Goal: Task Accomplishment & Management: Use online tool/utility

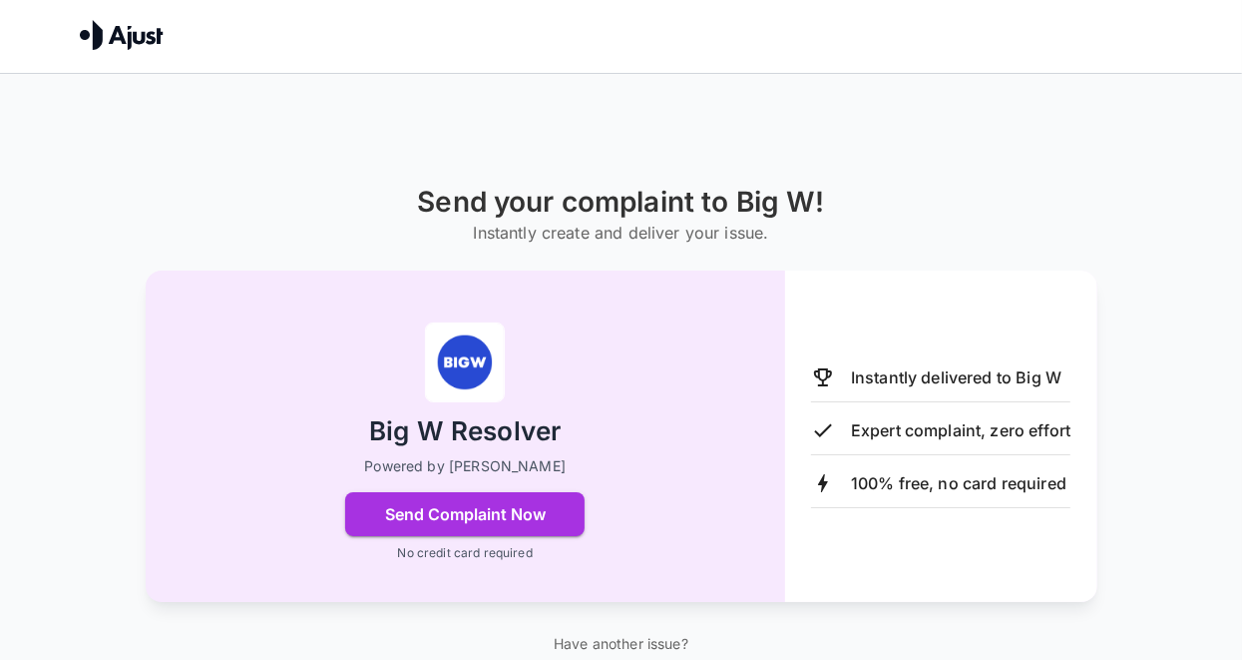
scroll to position [73, 0]
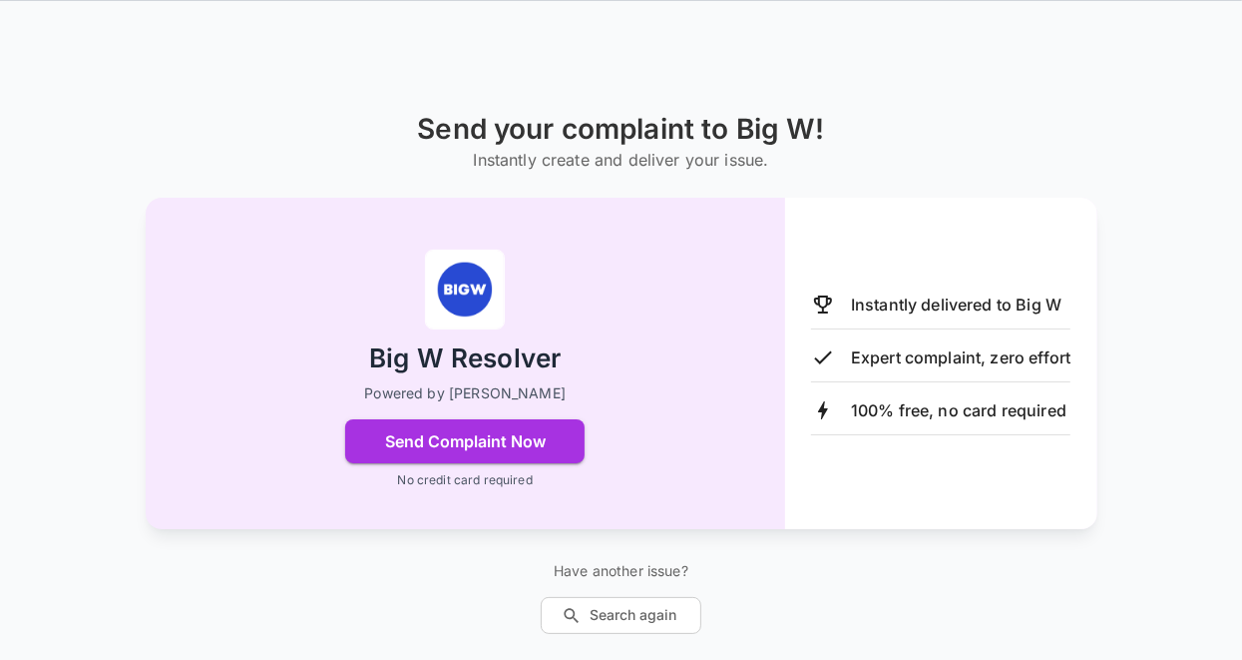
click at [473, 277] on img at bounding box center [465, 289] width 80 height 80
click at [305, 227] on div at bounding box center [466, 364] width 640 height 332
drag, startPoint x: 522, startPoint y: 156, endPoint x: 534, endPoint y: 156, distance: 12.0
click at [524, 156] on h6 "Instantly create and deliver your issue." at bounding box center [620, 160] width 407 height 28
click at [895, 272] on div "Instantly delivered to Big W Expert complaint, zero effort 100% free, no card r…" at bounding box center [941, 363] width 312 height 331
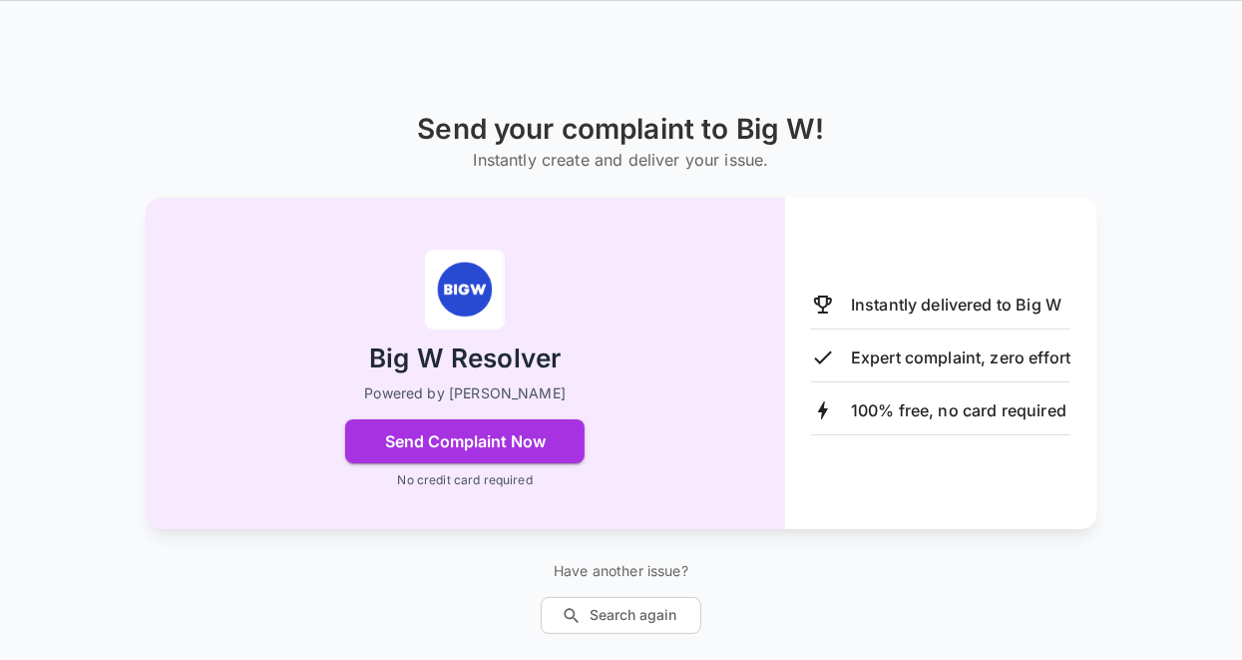
click at [904, 305] on p "Instantly delivered to Big W" at bounding box center [956, 304] width 211 height 24
click at [933, 351] on p "Expert complaint, zero effort" at bounding box center [961, 357] width 220 height 24
drag, startPoint x: 881, startPoint y: 407, endPoint x: 708, endPoint y: 295, distance: 205.6
click at [874, 402] on p "100% free, no card required" at bounding box center [959, 410] width 216 height 24
click at [573, 146] on h6 "Instantly create and deliver your issue." at bounding box center [620, 160] width 407 height 28
